Goal: Task Accomplishment & Management: Use online tool/utility

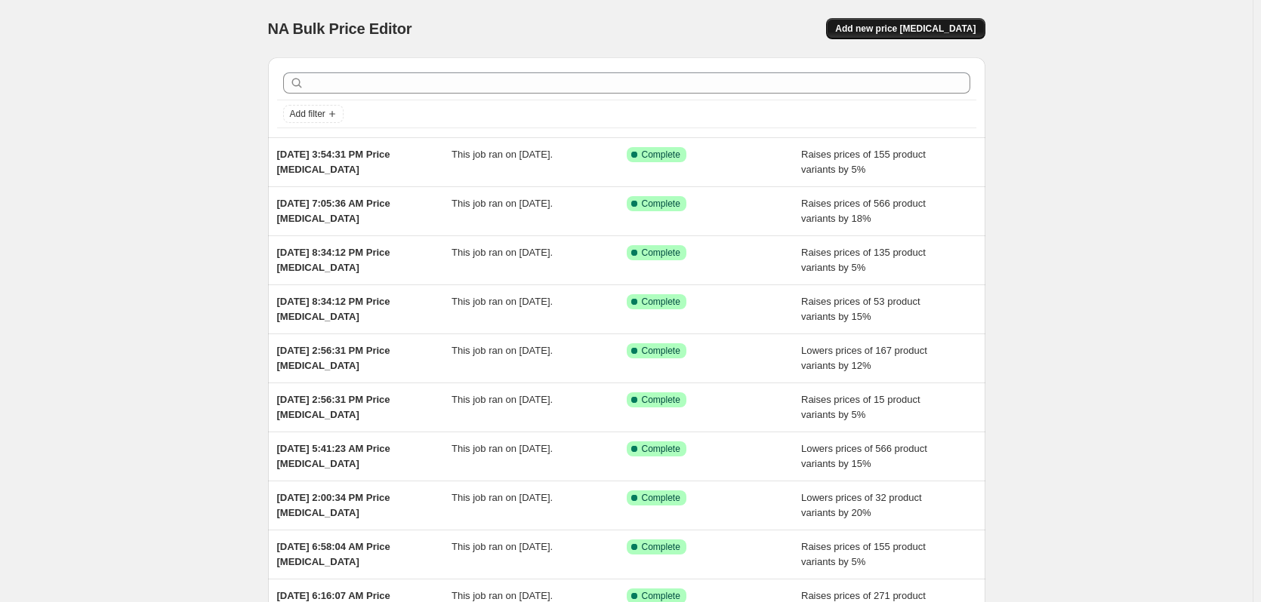
click at [917, 24] on span "Add new price [MEDICAL_DATA]" at bounding box center [905, 29] width 140 height 12
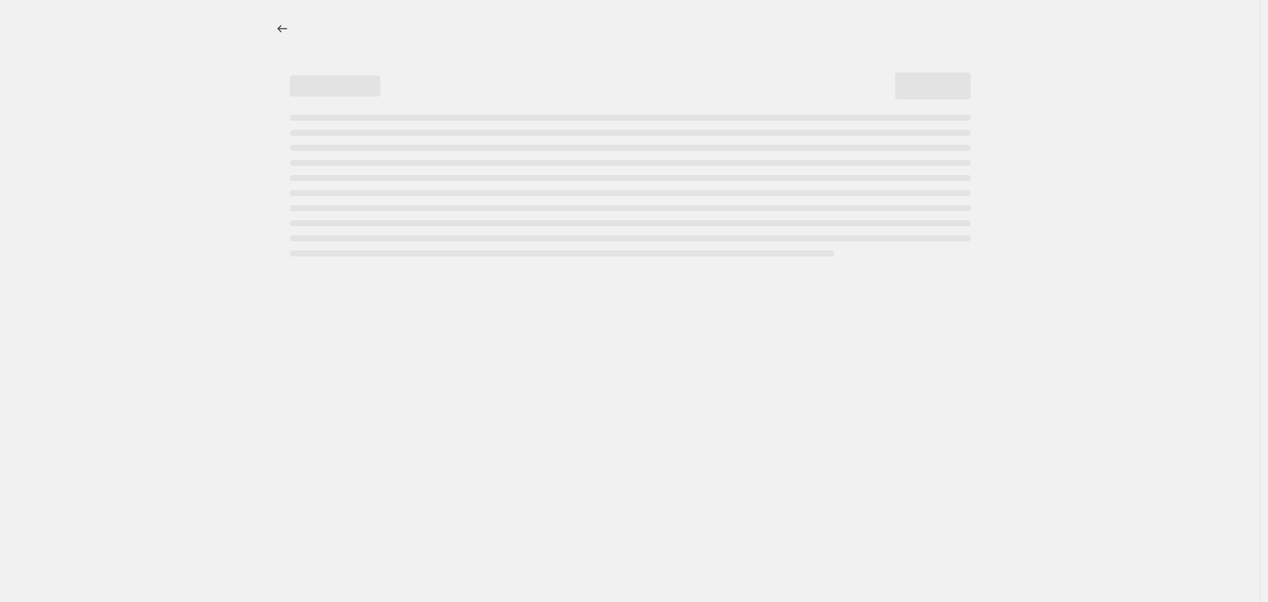
select select "percentage"
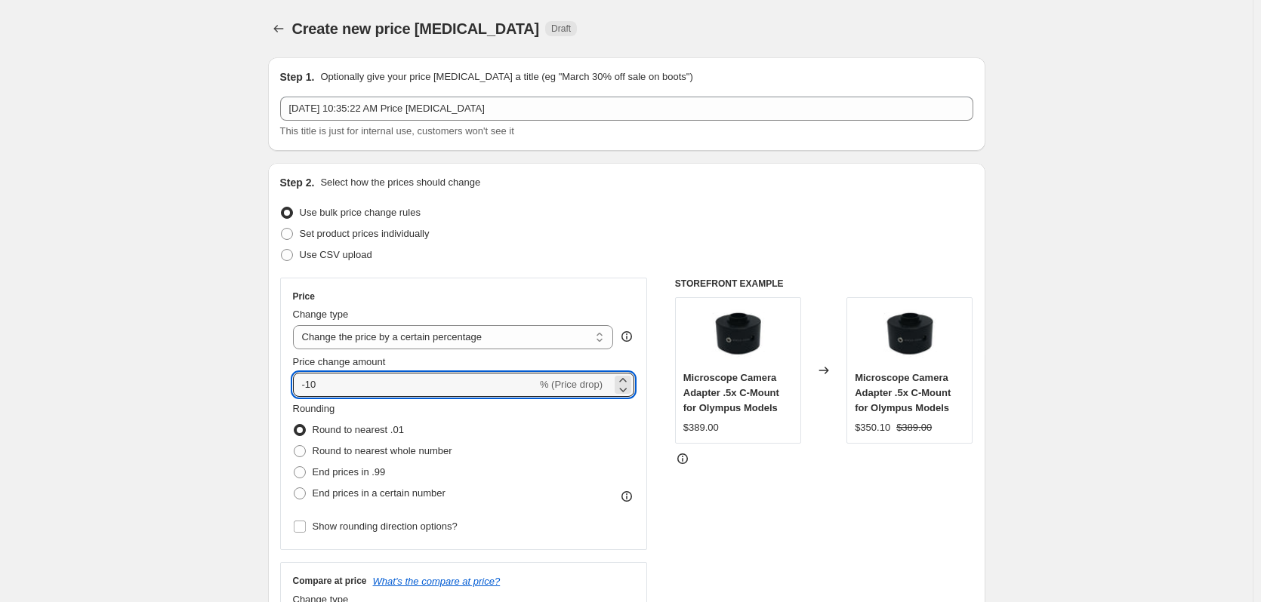
drag, startPoint x: 309, startPoint y: 389, endPoint x: 252, endPoint y: 386, distance: 56.7
type input "10"
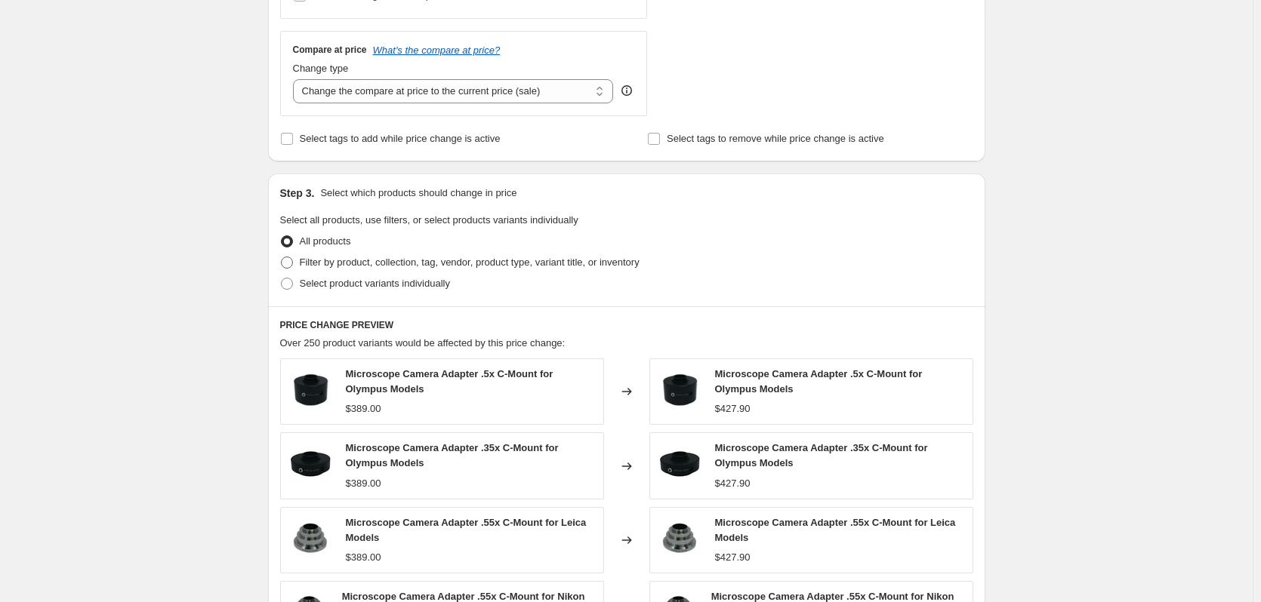
scroll to position [529, 0]
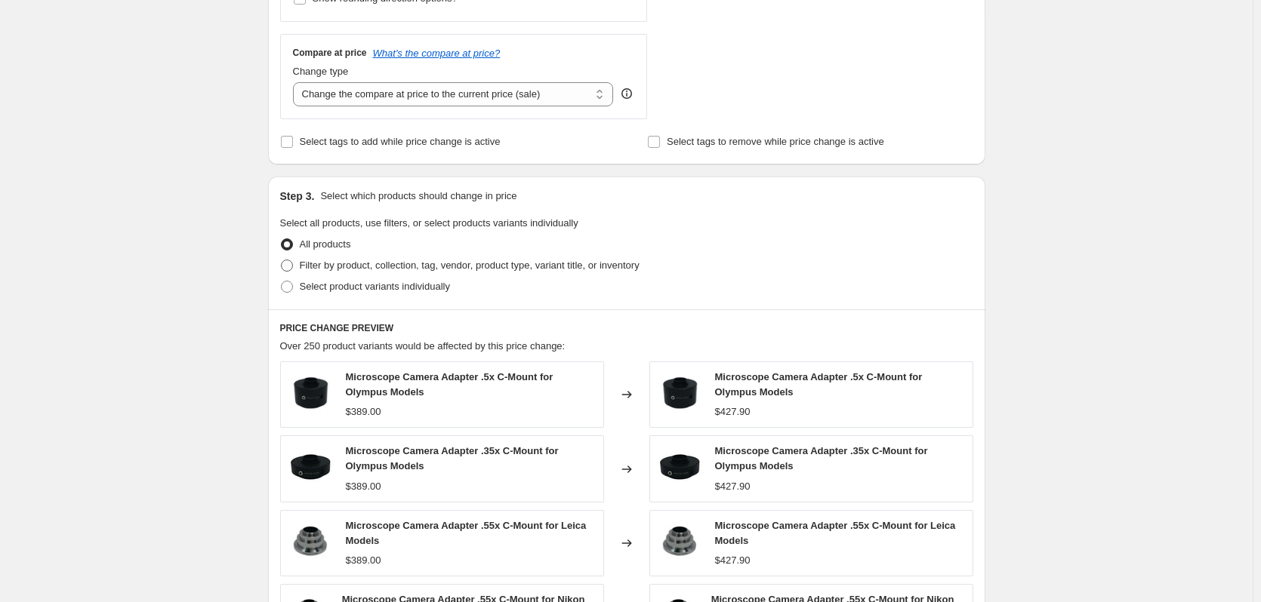
click at [285, 265] on span at bounding box center [287, 266] width 12 height 12
click at [282, 260] on input "Filter by product, collection, tag, vendor, product type, variant title, or inv…" at bounding box center [281, 260] width 1 height 1
radio input "true"
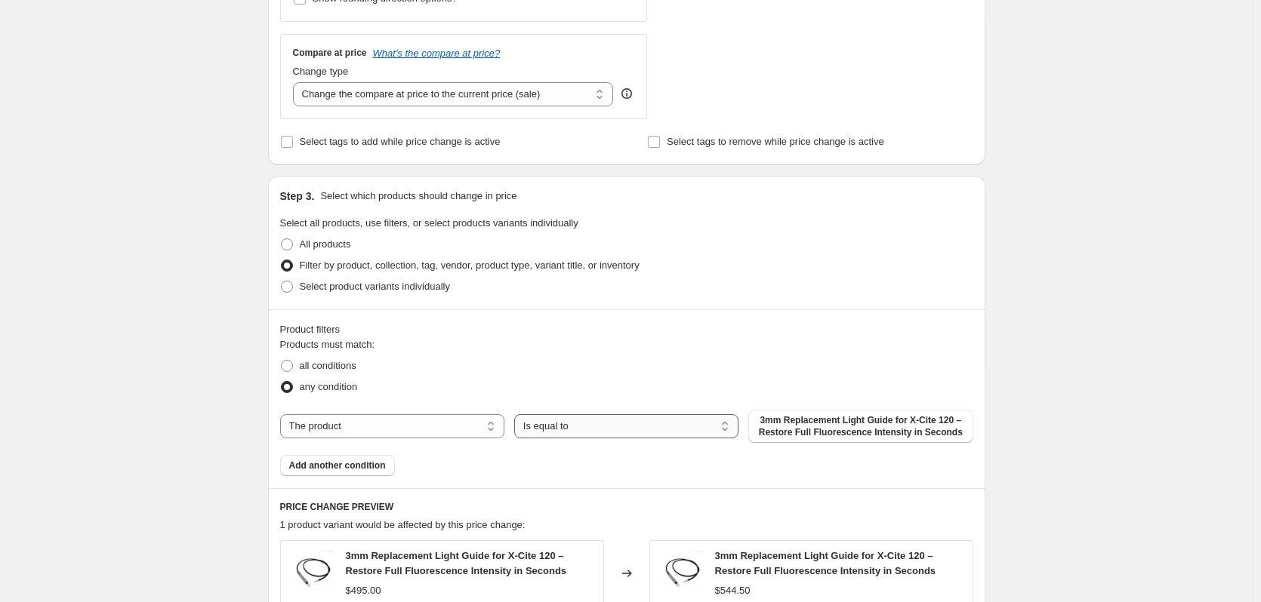
click at [590, 429] on select "Is equal to Is not equal to" at bounding box center [626, 426] width 224 height 24
click at [307, 363] on span "all conditions" at bounding box center [328, 365] width 57 height 11
click at [282, 361] on input "all conditions" at bounding box center [281, 360] width 1 height 1
radio input "true"
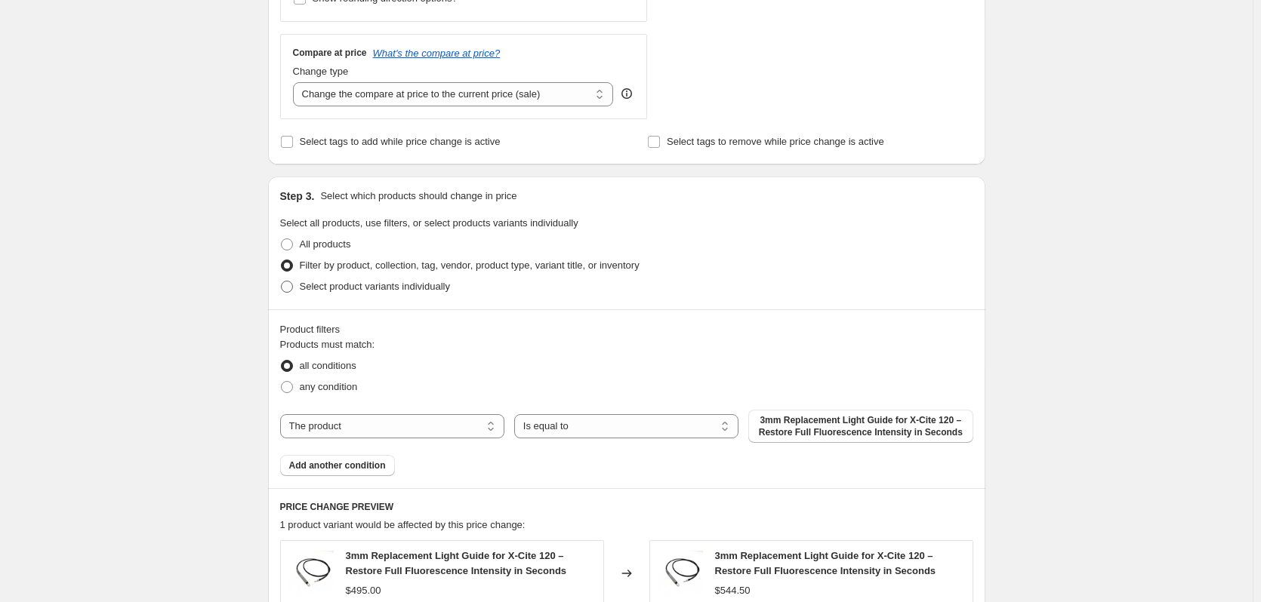
click at [305, 288] on span "Select product variants individually" at bounding box center [375, 286] width 150 height 11
click at [282, 282] on input "Select product variants individually" at bounding box center [281, 281] width 1 height 1
radio input "true"
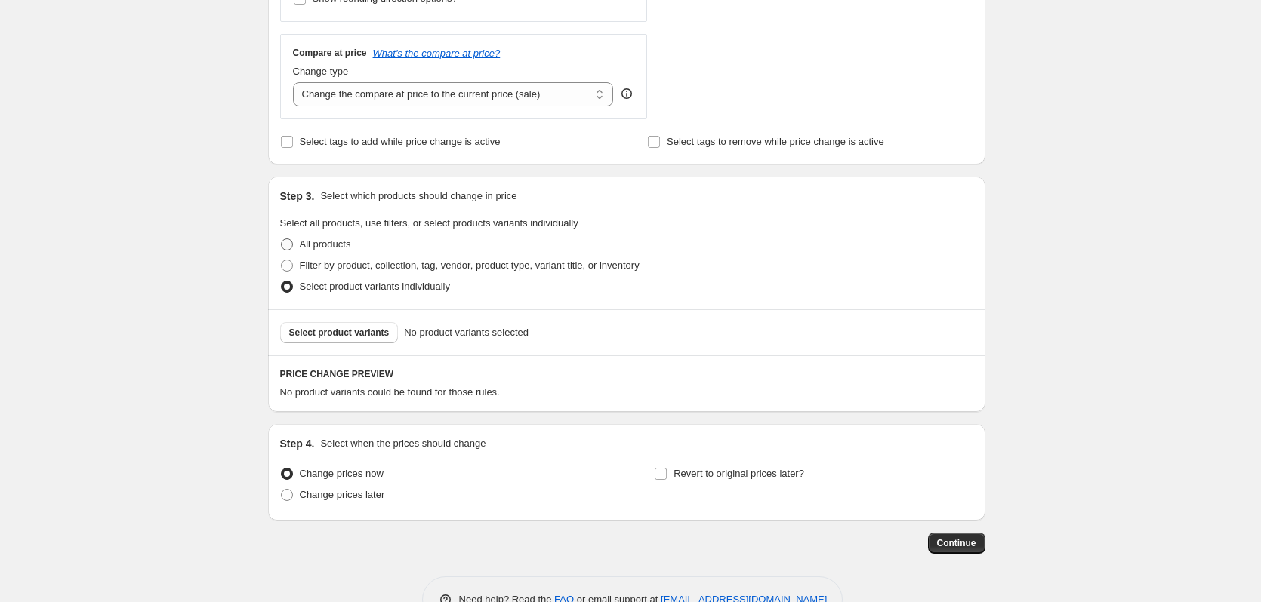
click at [289, 247] on span at bounding box center [287, 245] width 12 height 12
click at [282, 239] on input "All products" at bounding box center [281, 239] width 1 height 1
radio input "true"
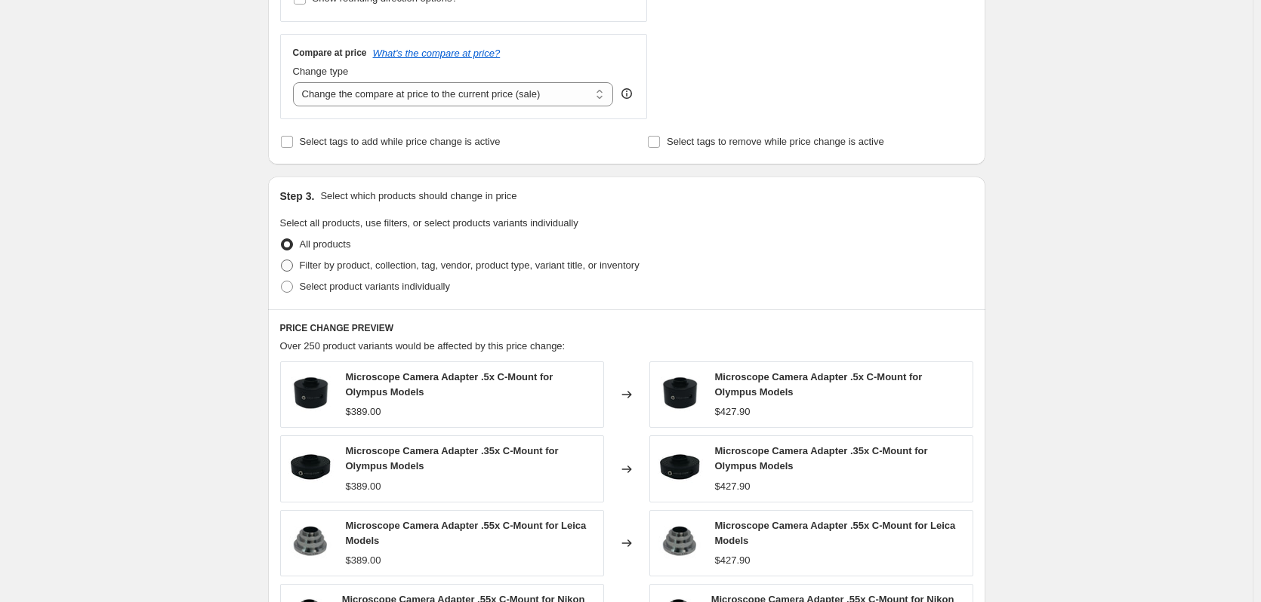
click at [316, 270] on span "Filter by product, collection, tag, vendor, product type, variant title, or inv…" at bounding box center [470, 265] width 340 height 11
click at [282, 260] on input "Filter by product, collection, tag, vendor, product type, variant title, or inv…" at bounding box center [281, 260] width 1 height 1
radio input "true"
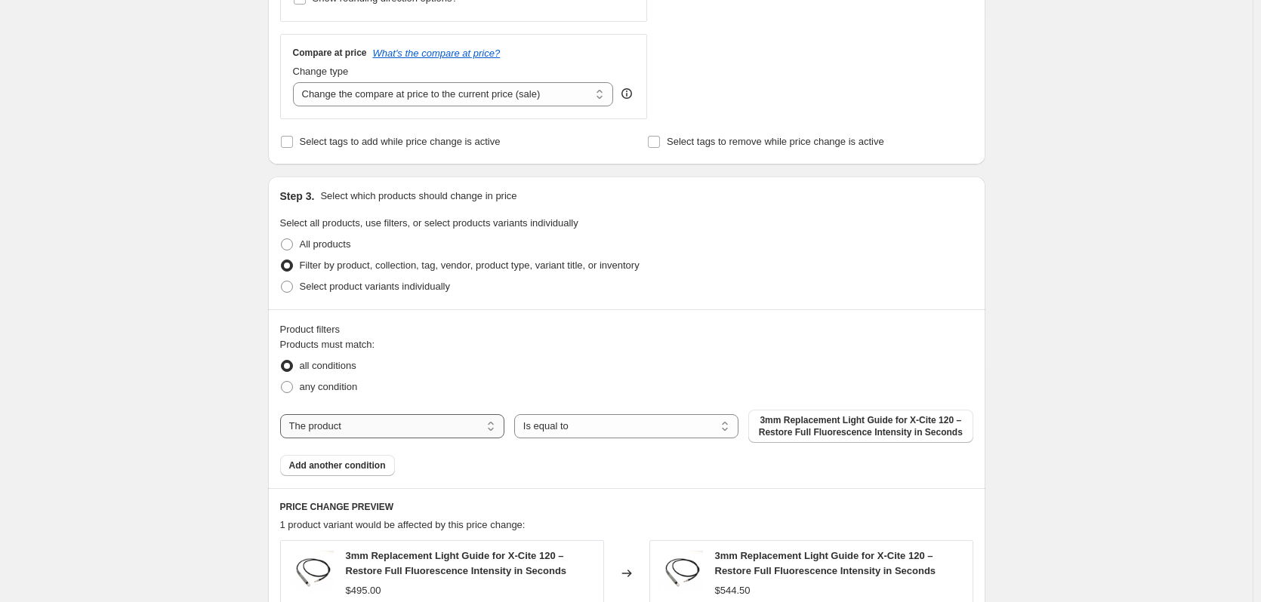
click at [390, 436] on select "The product The product's collection The product's tag The product's vendor The…" at bounding box center [392, 426] width 224 height 24
select select "vendor"
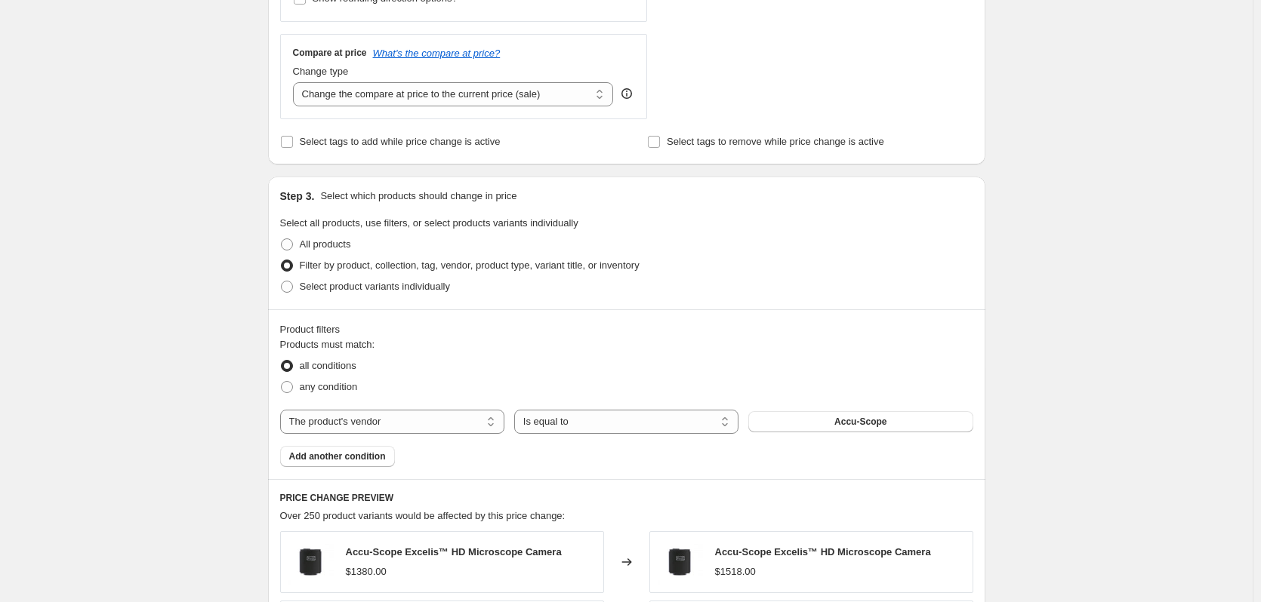
click at [837, 425] on button "Accu-Scope" at bounding box center [860, 421] width 224 height 21
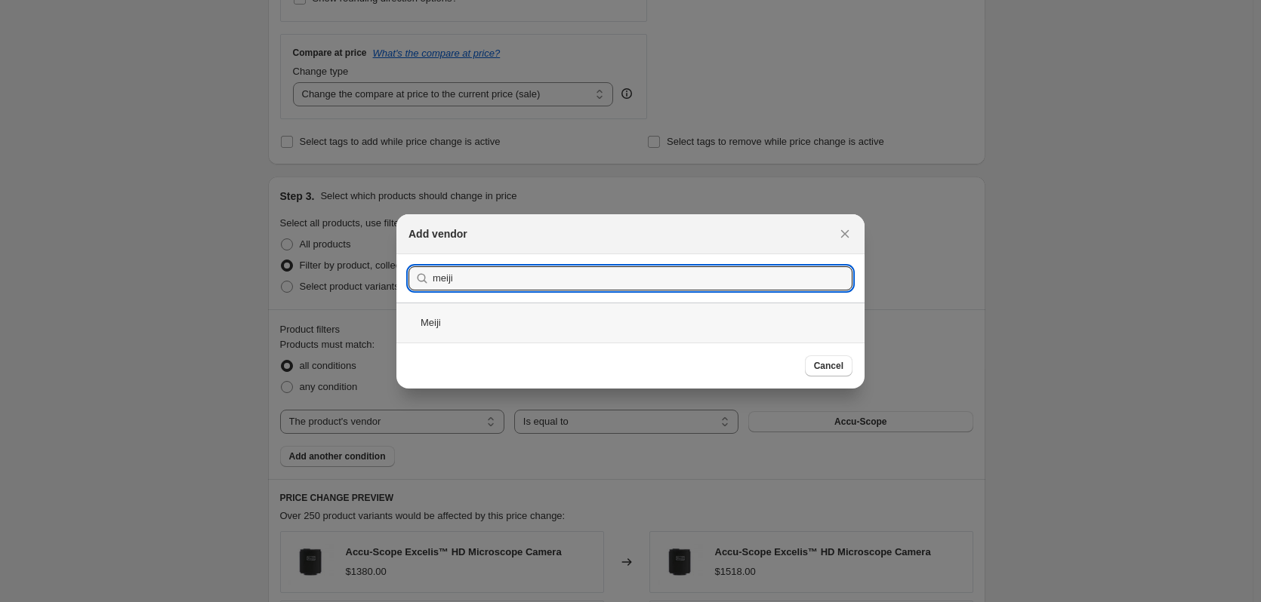
type input "meiji"
click at [544, 324] on div "Meiji" at bounding box center [630, 323] width 468 height 40
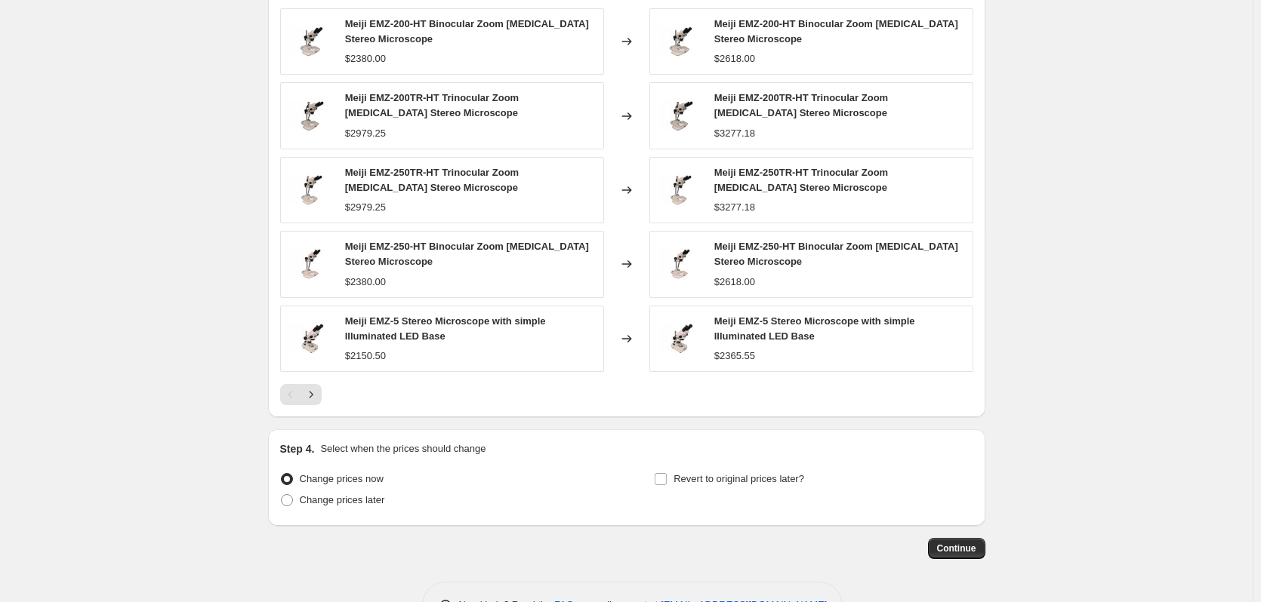
scroll to position [1057, 0]
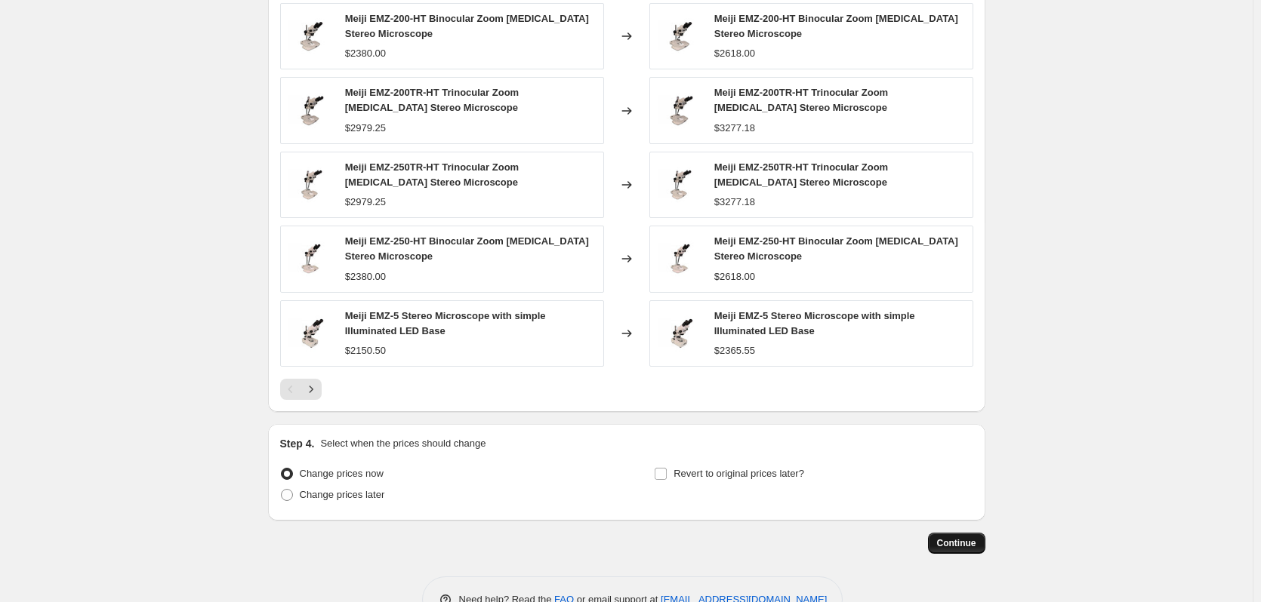
click at [948, 548] on span "Continue" at bounding box center [956, 544] width 39 height 12
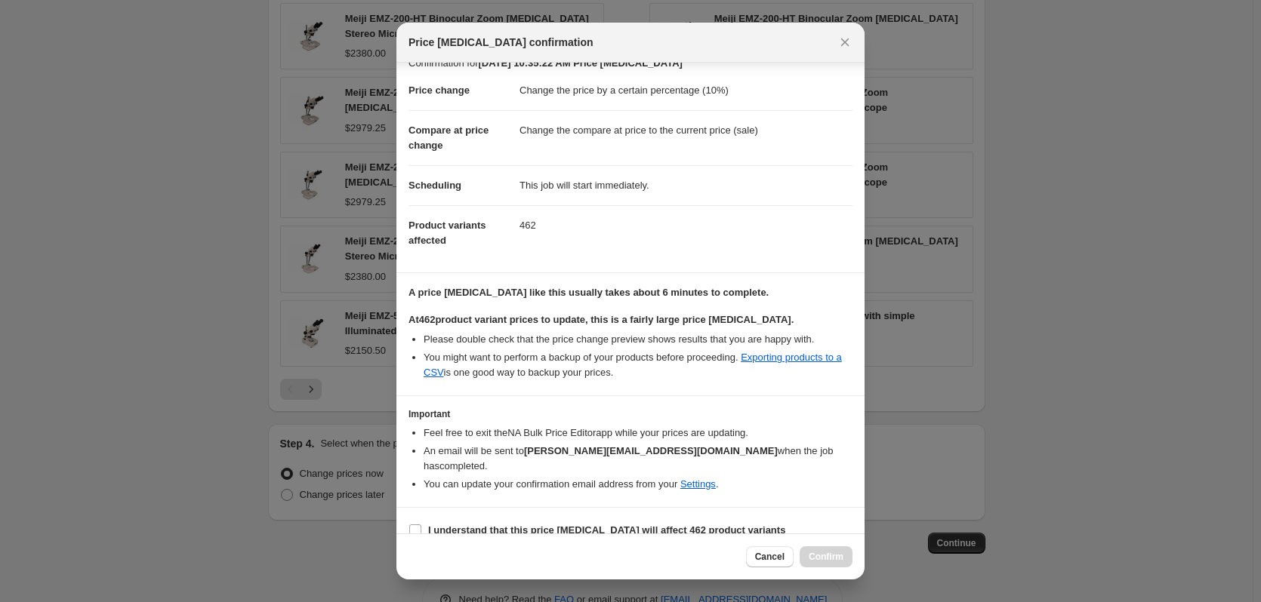
scroll to position [23, 0]
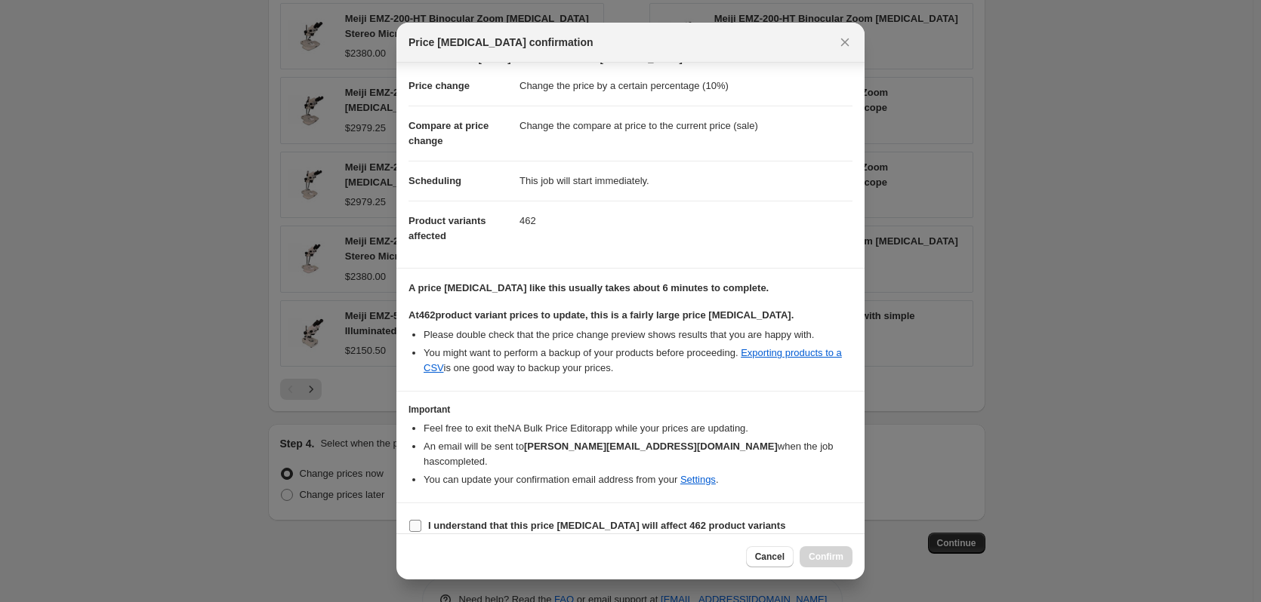
click at [500, 520] on b "I understand that this price [MEDICAL_DATA] will affect 462 product variants" at bounding box center [606, 525] width 357 height 11
click at [421, 520] on input "I understand that this price [MEDICAL_DATA] will affect 462 product variants" at bounding box center [415, 526] width 12 height 12
checkbox input "true"
click at [815, 562] on span "Confirm" at bounding box center [826, 557] width 35 height 12
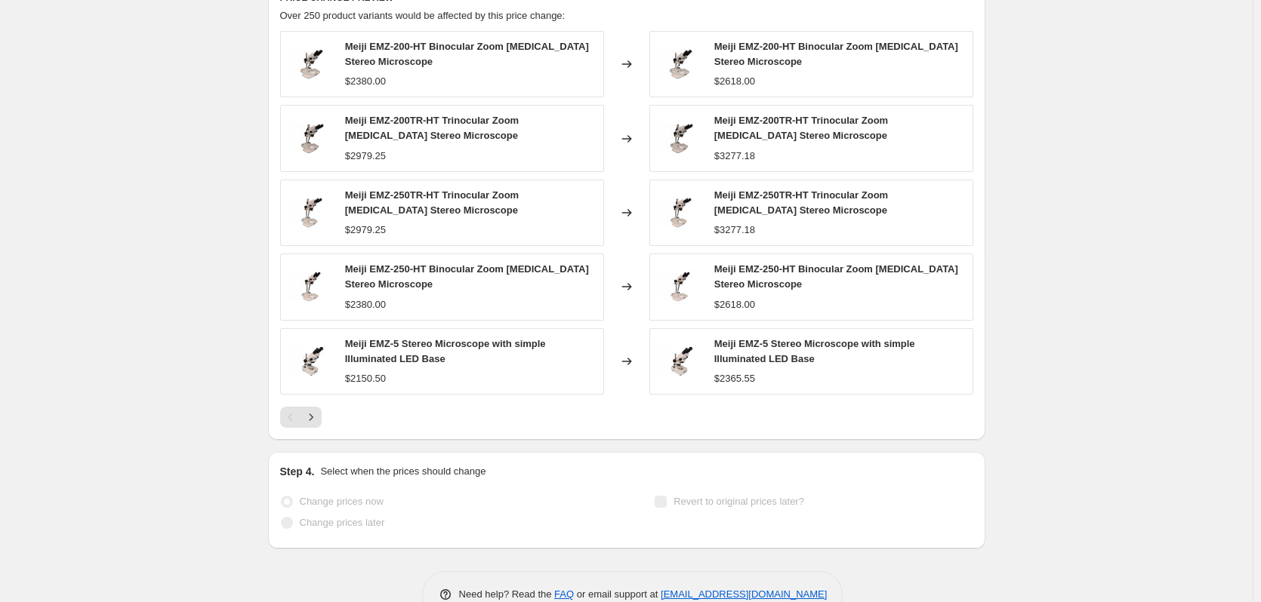
scroll to position [1177, 0]
